Goal: Communication & Community: Answer question/provide support

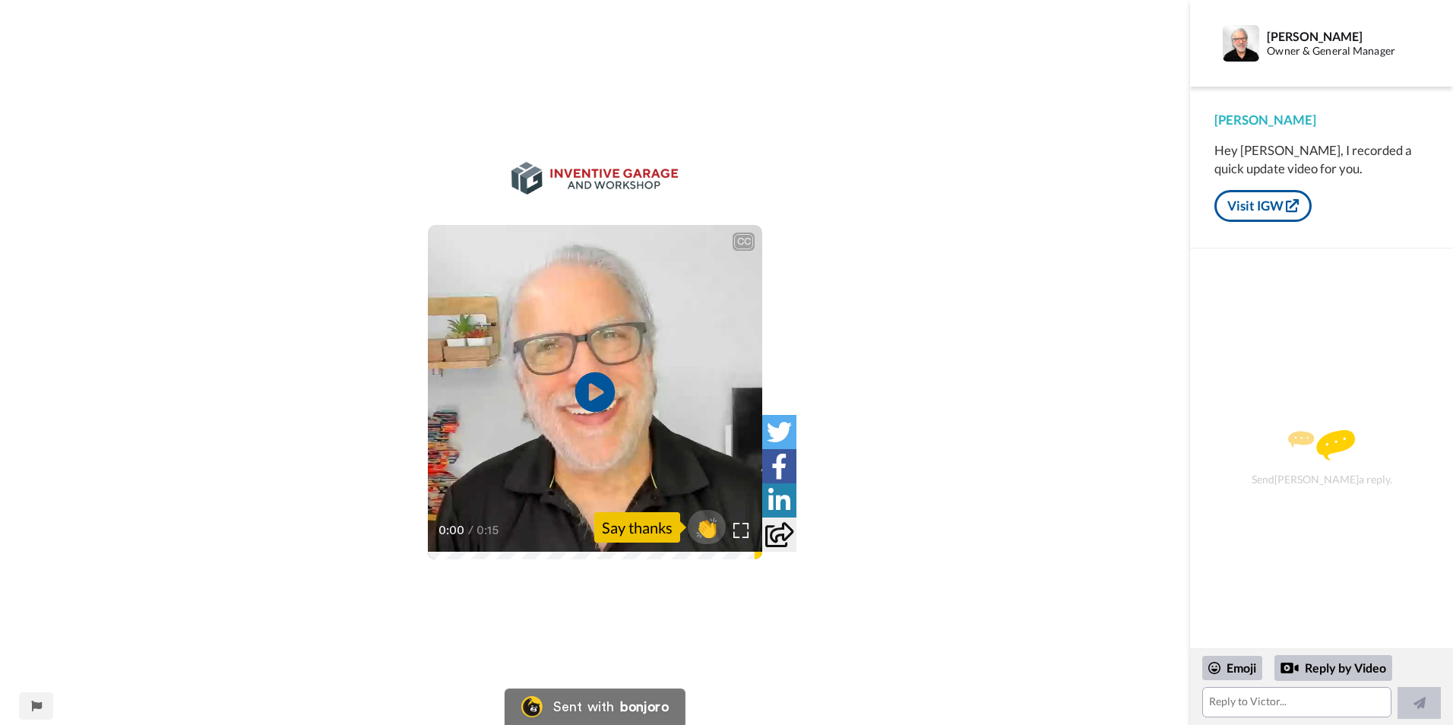
click at [593, 380] on icon at bounding box center [595, 392] width 40 height 40
click at [1045, 192] on div "CC Play/Pause It's on its way to you. 0:07 / 0:15 👏 Say thanks" at bounding box center [595, 372] width 1190 height 420
click at [1251, 705] on textarea at bounding box center [1296, 702] width 189 height 30
drag, startPoint x: 1293, startPoint y: 704, endPoint x: 1279, endPoint y: 701, distance: 14.0
click at [1292, 704] on textarea at bounding box center [1296, 702] width 189 height 30
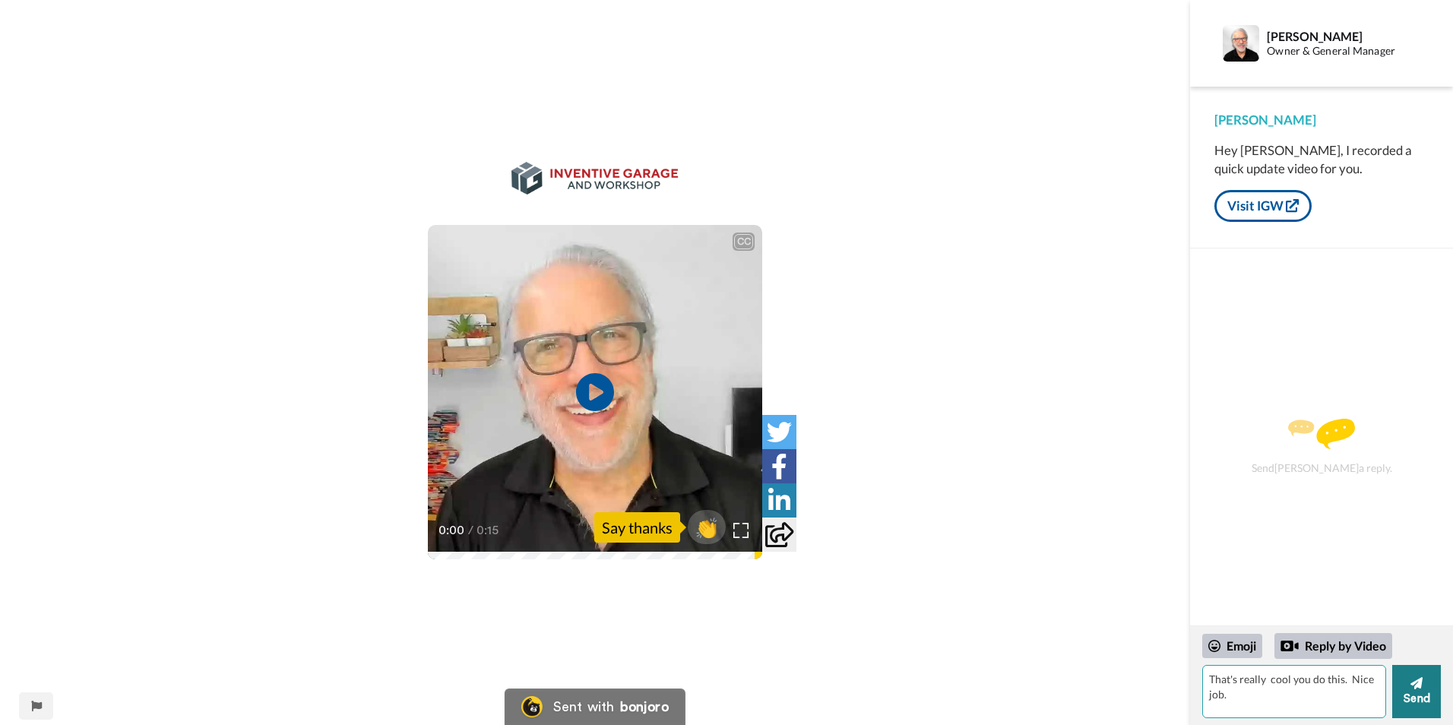
type textarea "That's really cool you do this. Nice job."
click at [1405, 689] on button "Send" at bounding box center [1416, 691] width 49 height 53
